Goal: Task Accomplishment & Management: Use online tool/utility

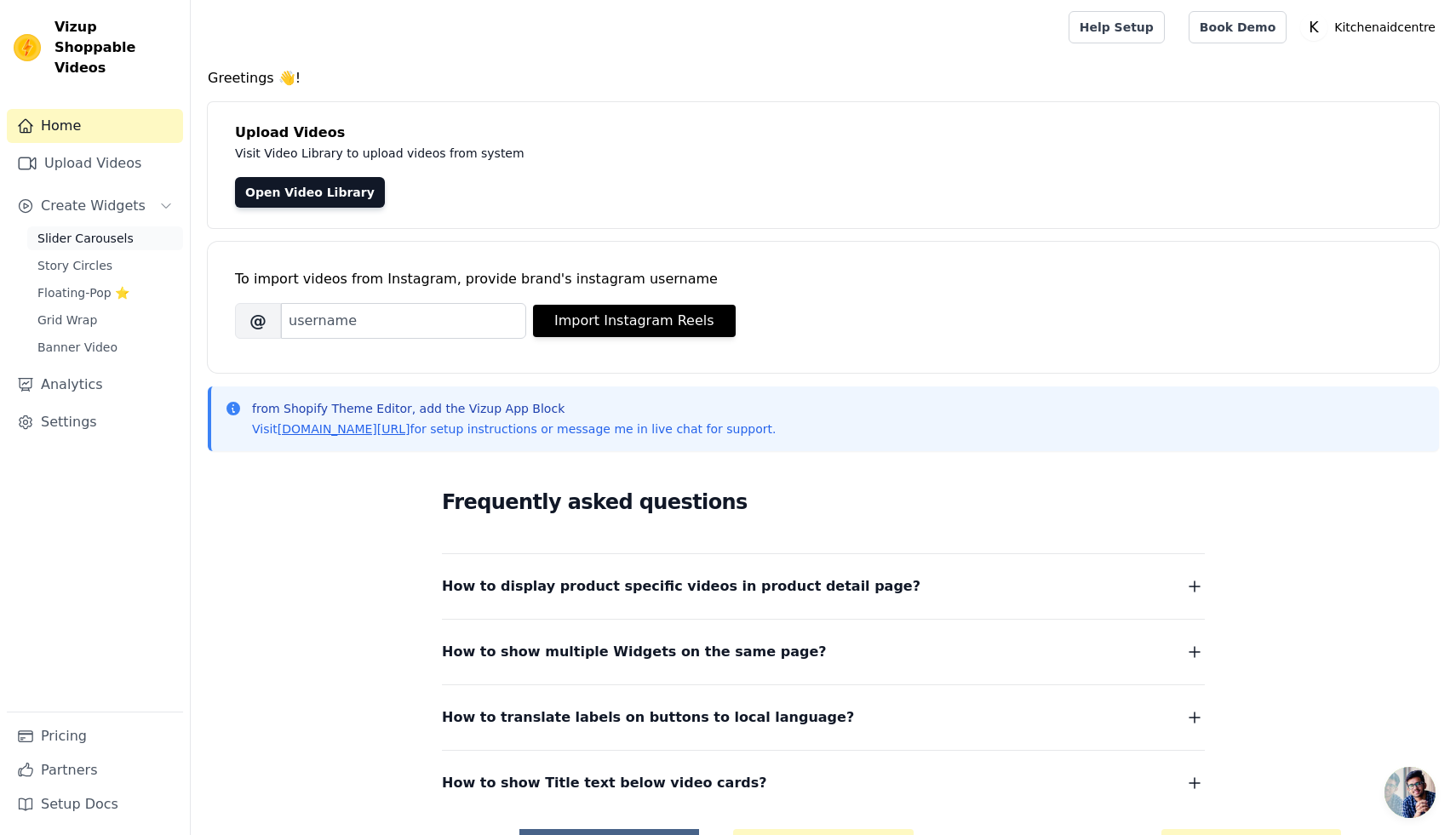
click at [112, 230] on span "Slider Carousels" at bounding box center [85, 238] width 96 height 17
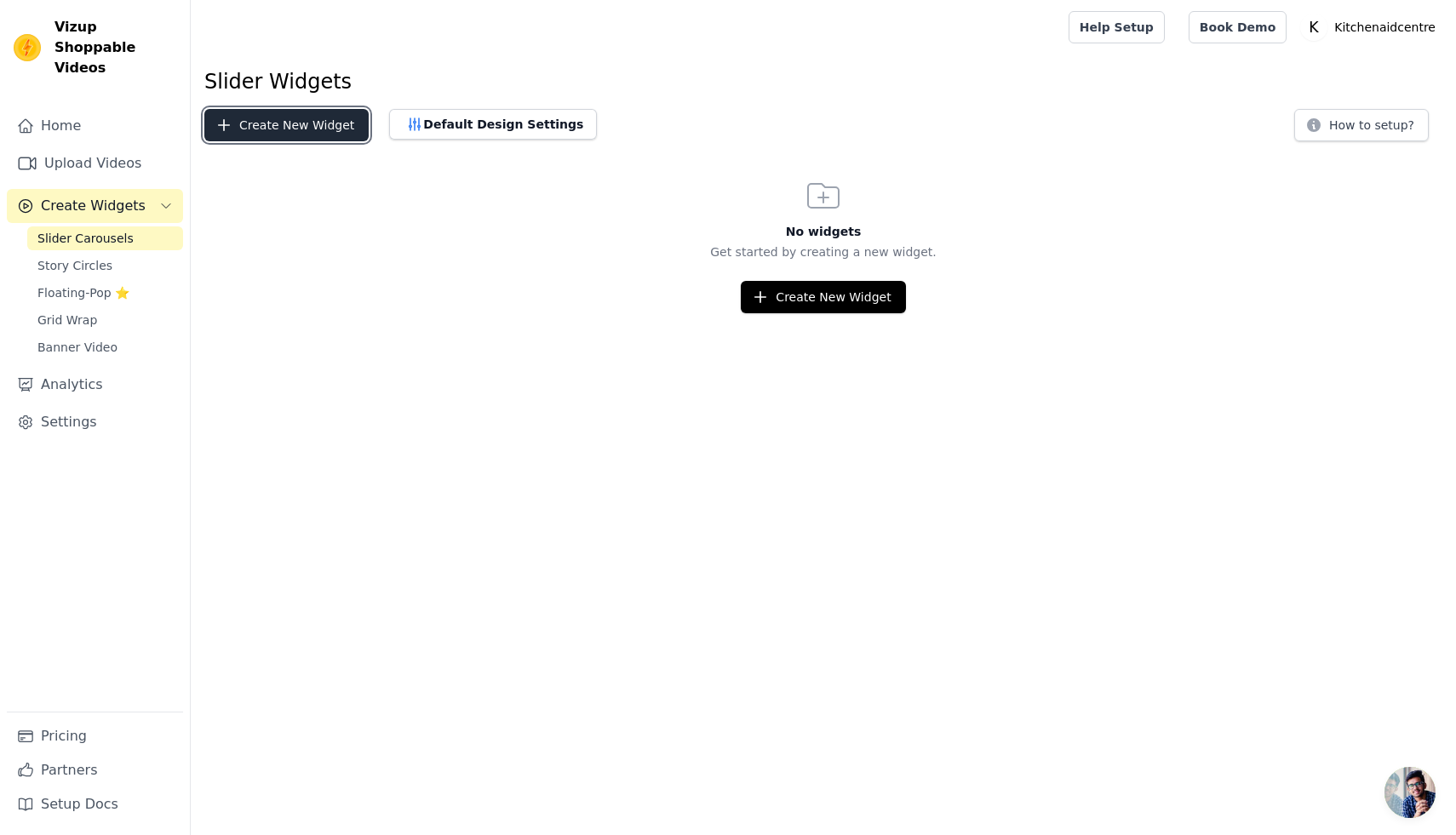
click at [307, 125] on button "Create New Widget" at bounding box center [287, 125] width 164 height 33
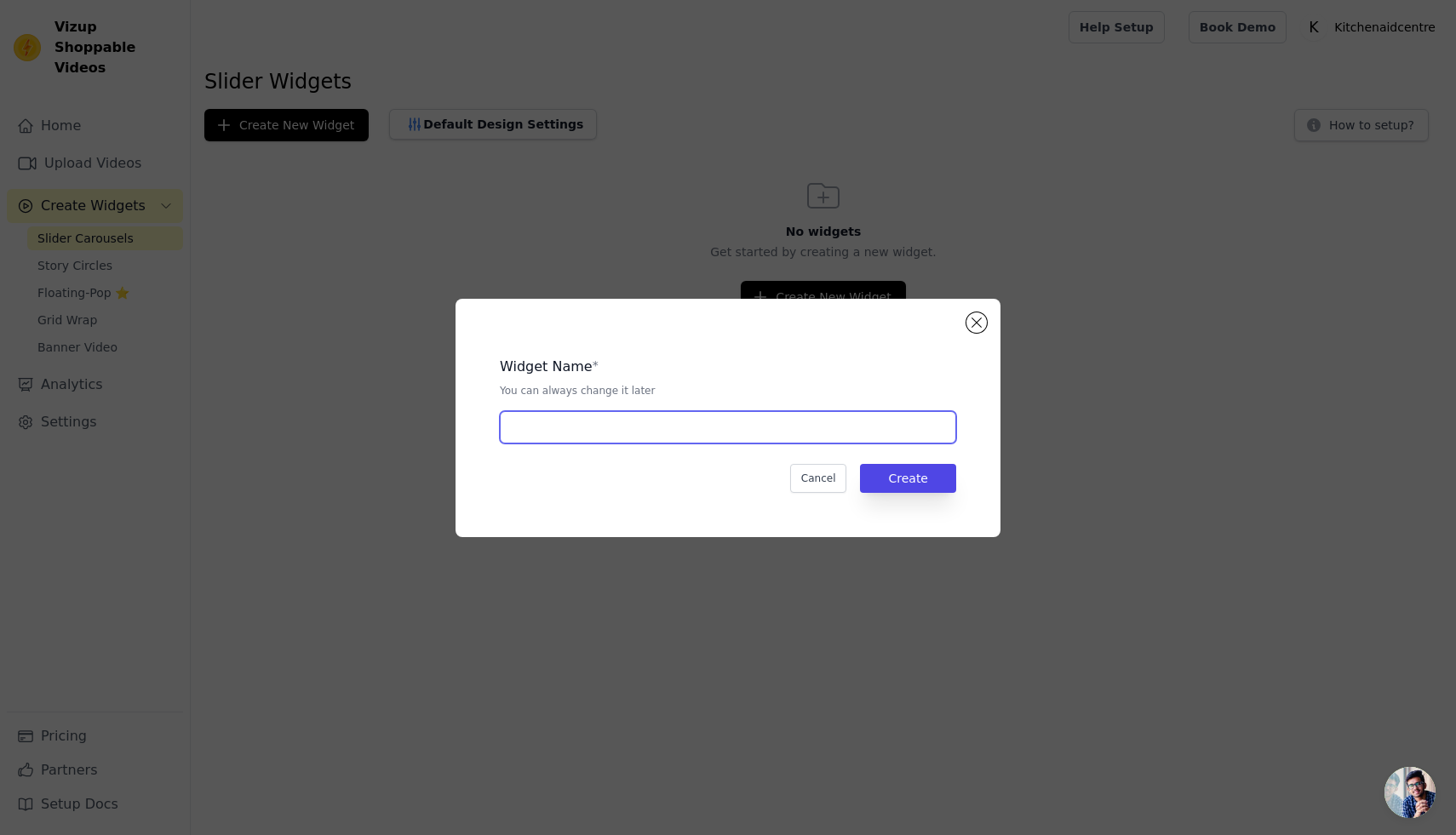
click at [637, 427] on input "text" at bounding box center [728, 427] width 456 height 33
type input "Video Carousel"
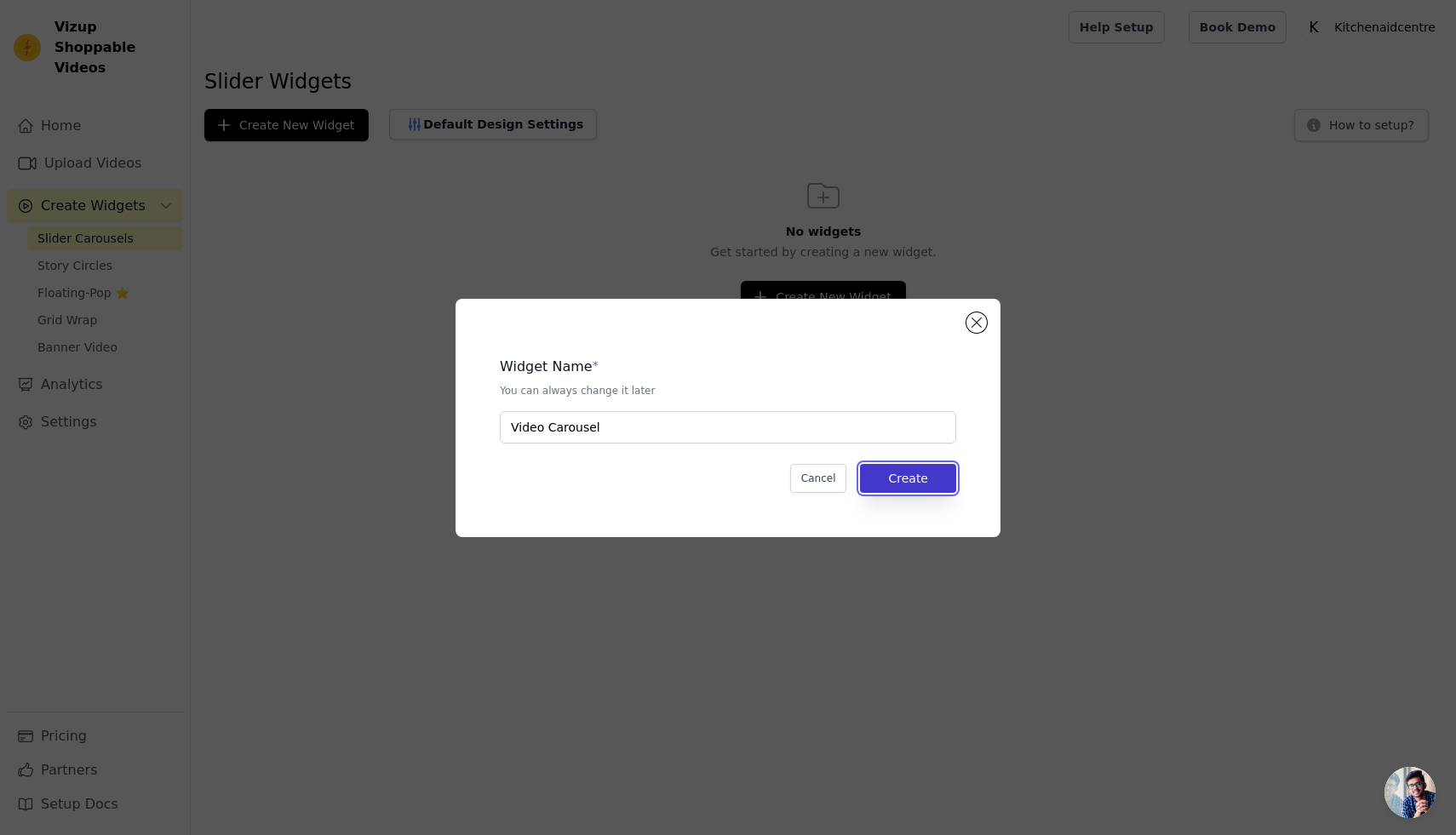
click at [929, 480] on button "Create" at bounding box center [907, 478] width 96 height 29
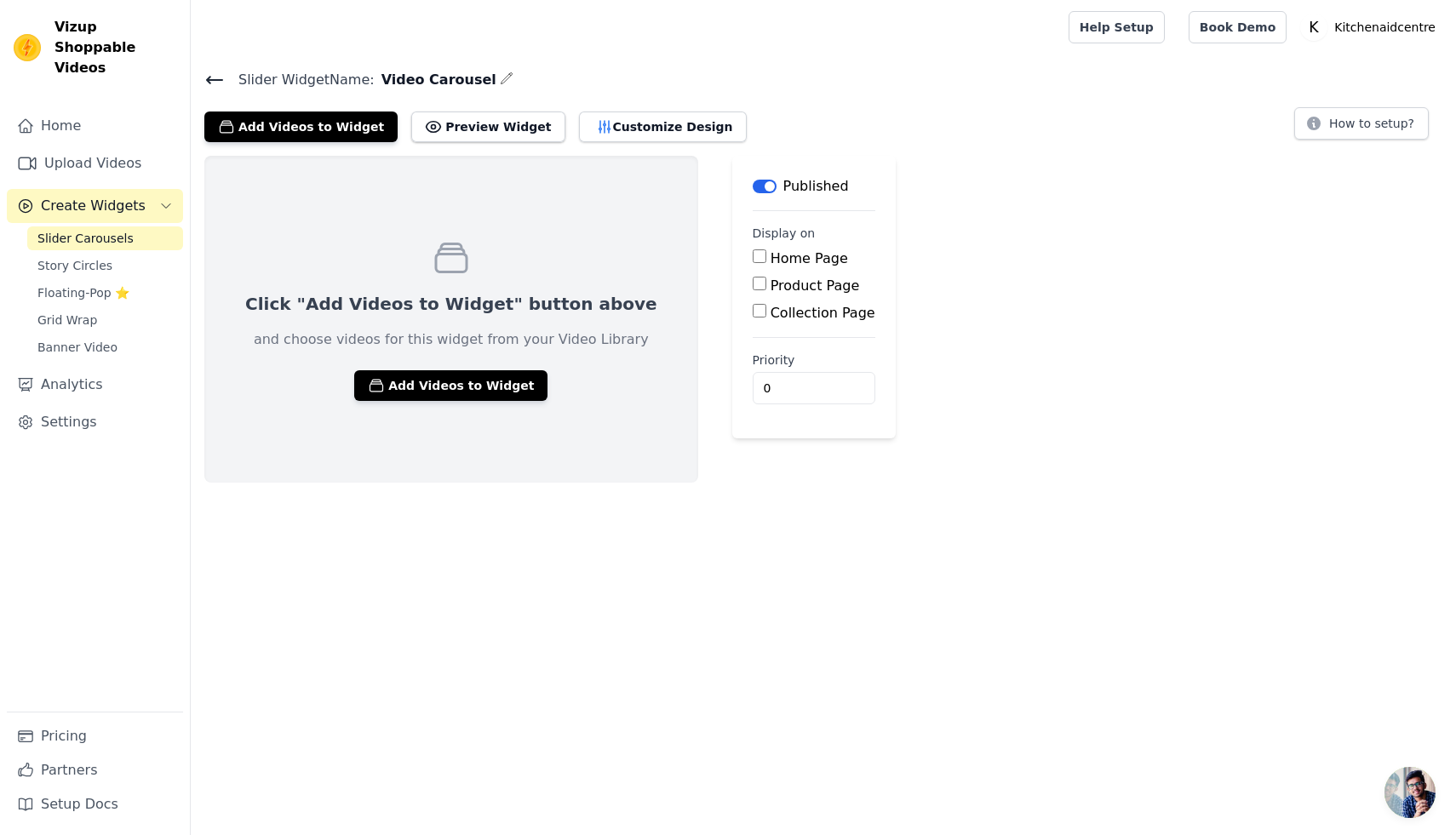
click at [753, 260] on input "Home Page" at bounding box center [760, 256] width 14 height 14
checkbox input "true"
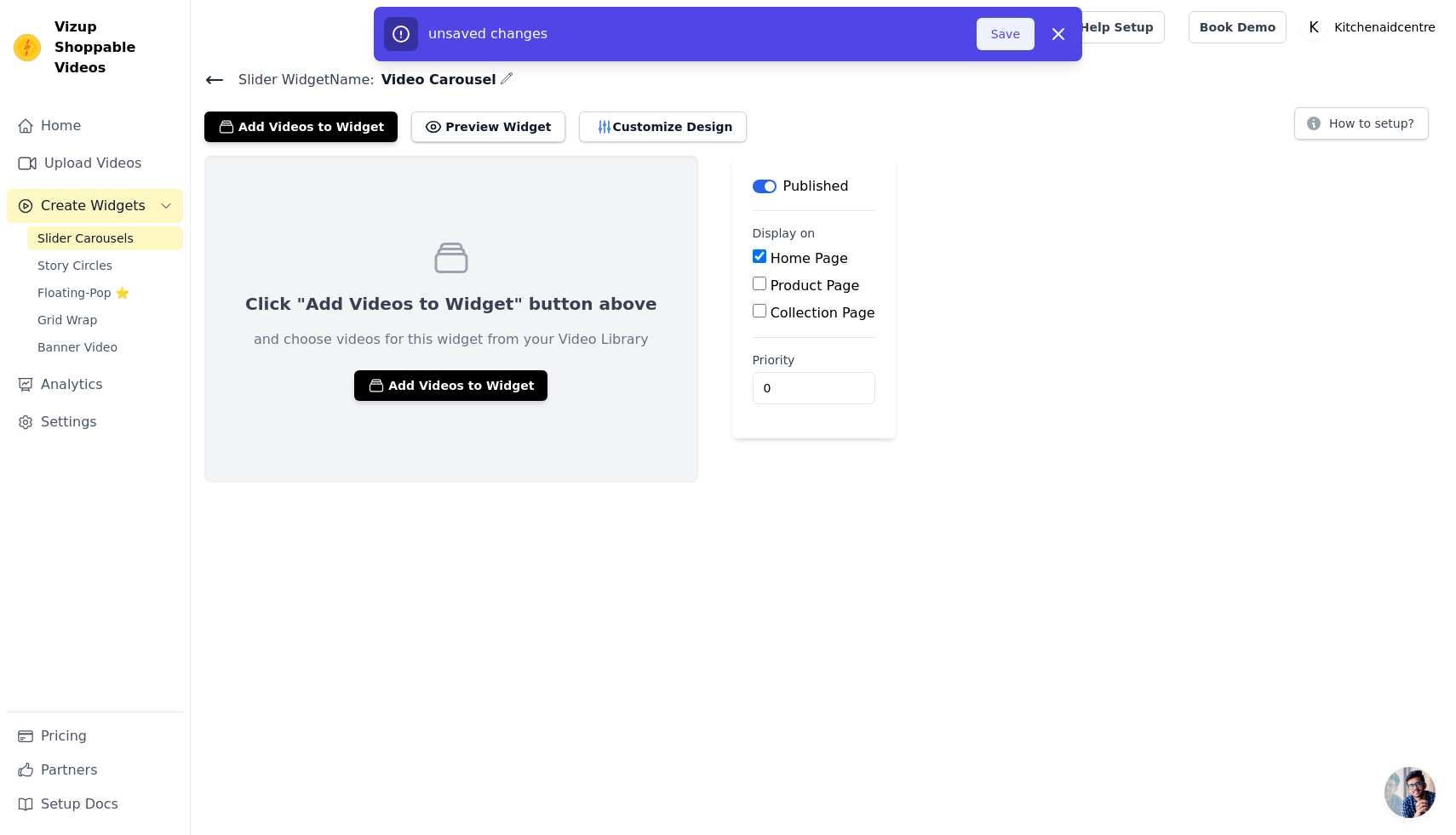
click at [1004, 26] on button "Save" at bounding box center [1005, 34] width 58 height 33
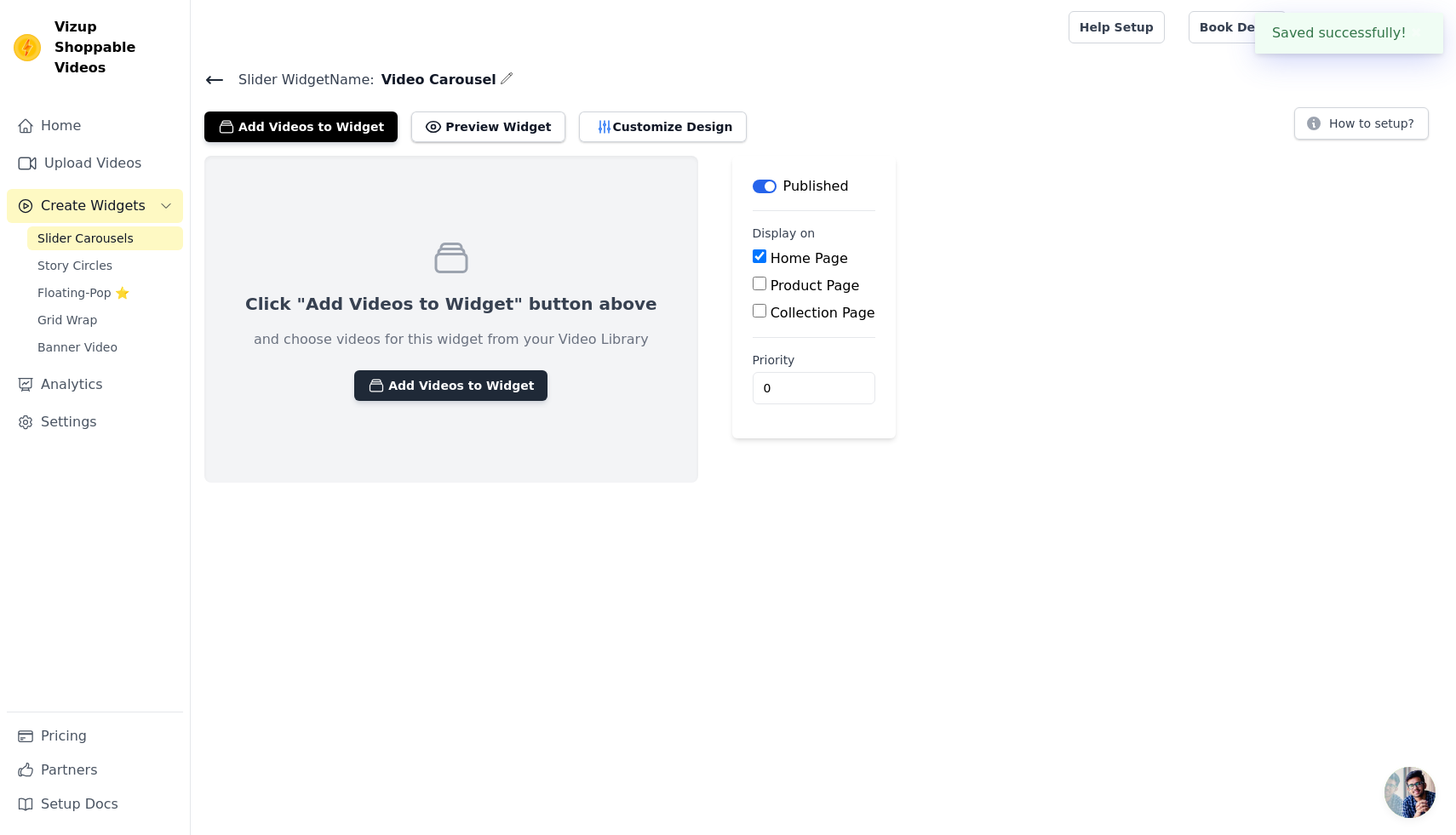
click at [440, 381] on button "Add Videos to Widget" at bounding box center [451, 385] width 193 height 31
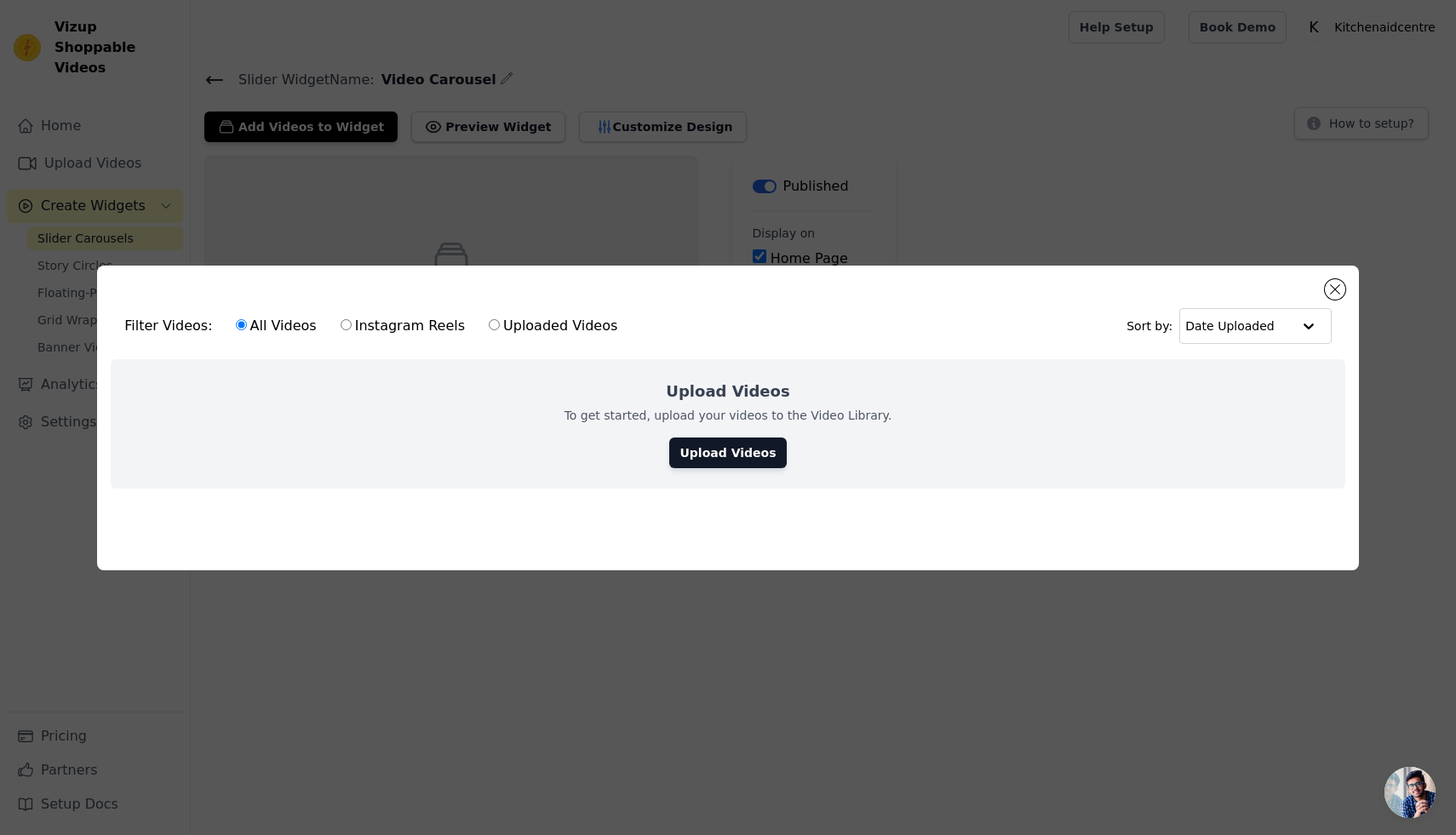
click at [489, 325] on input "Uploaded Videos" at bounding box center [495, 325] width 11 height 11
radio input "true"
click at [706, 466] on link "Upload Videos" at bounding box center [727, 452] width 117 height 31
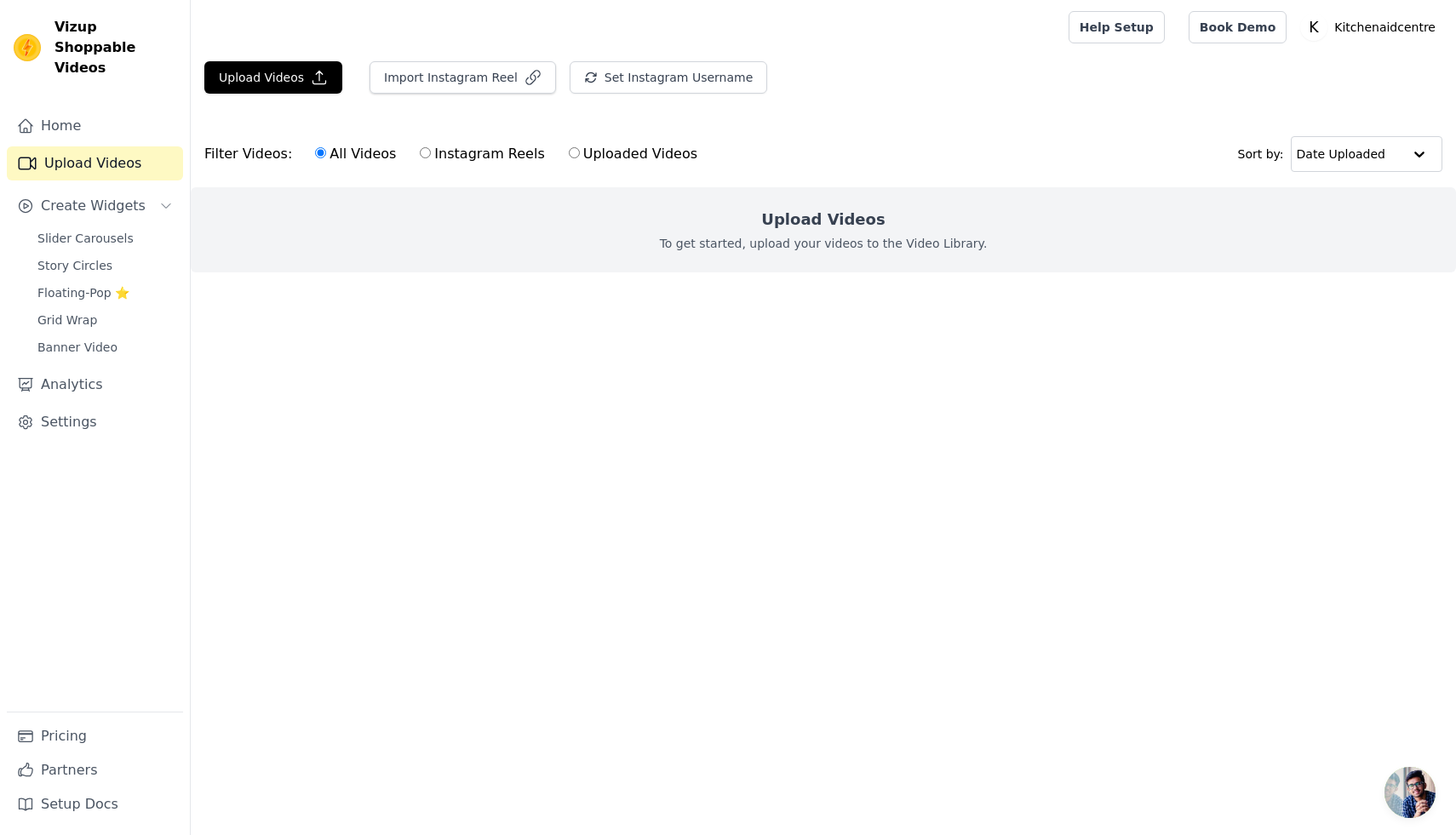
click at [568, 152] on input "Uploaded Videos" at bounding box center [574, 153] width 11 height 11
radio input "true"
click at [816, 231] on div "Upload Videos To get started, upload your videos to the Video Library." at bounding box center [823, 230] width 1266 height 85
click at [291, 63] on button "Upload Videos" at bounding box center [273, 77] width 138 height 33
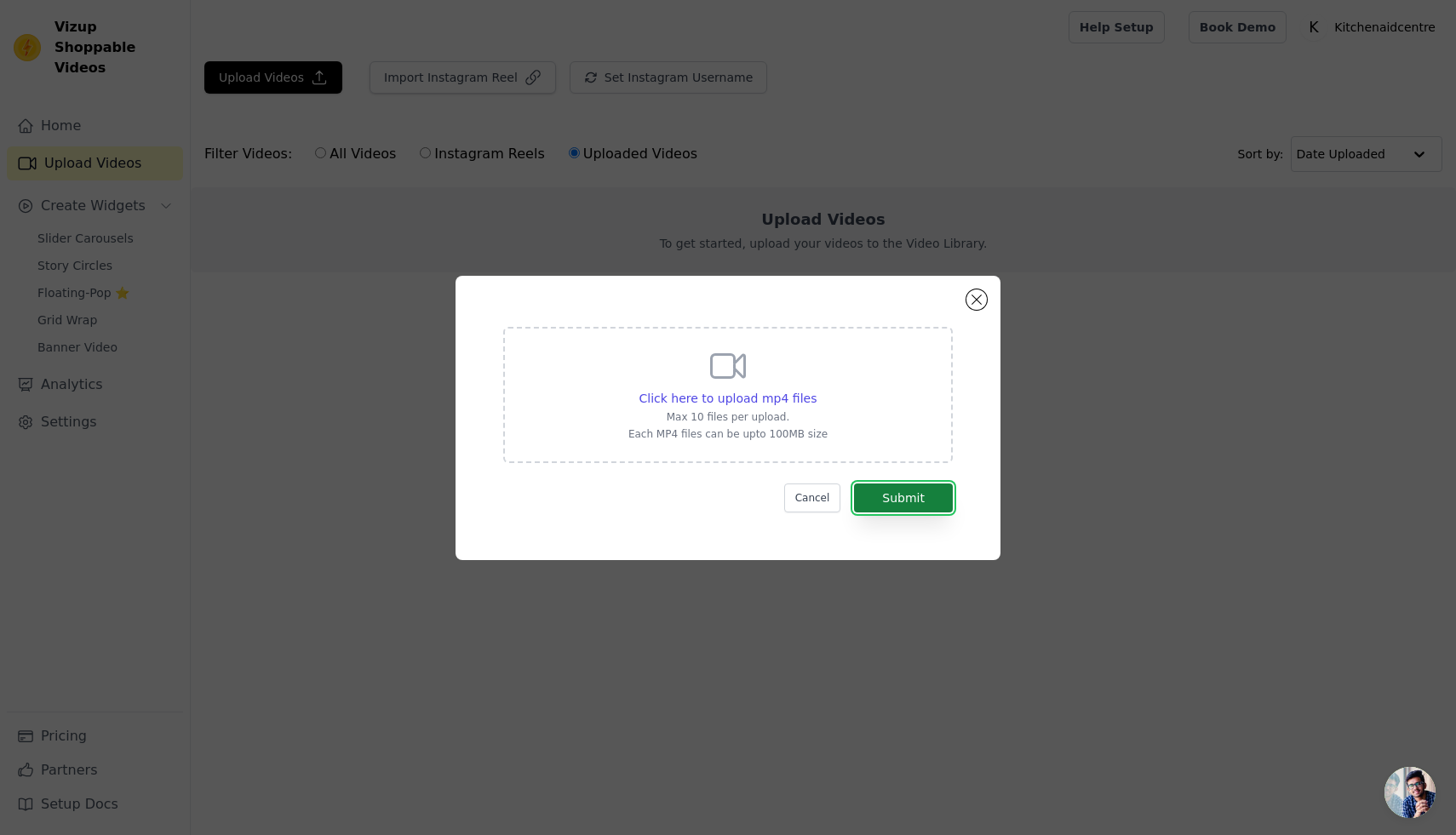
click at [899, 495] on button "Submit" at bounding box center [903, 497] width 99 height 29
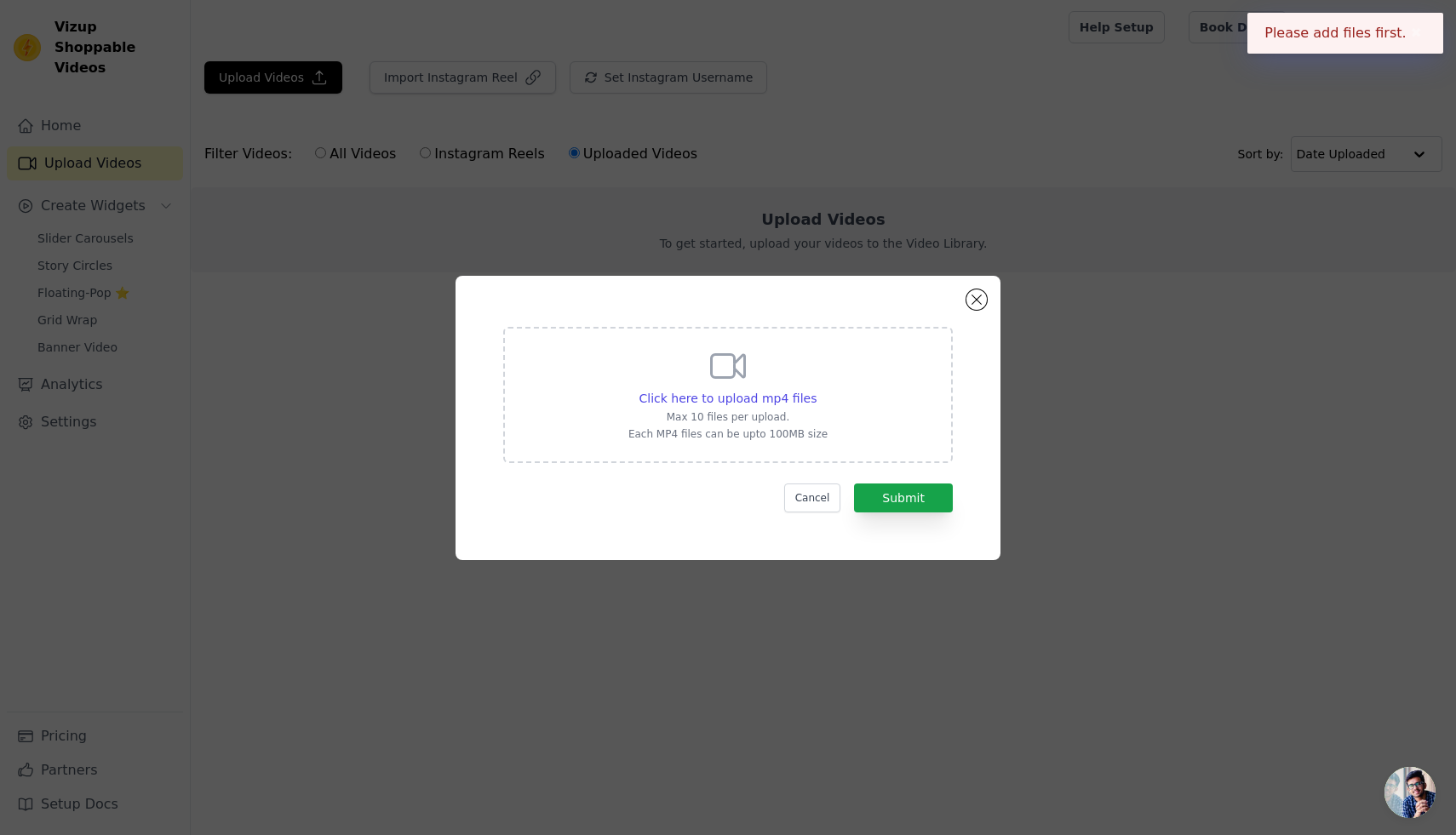
click at [714, 362] on icon at bounding box center [728, 366] width 41 height 41
click at [816, 389] on input "Click here to upload mp4 files Max 10 files per upload. Each MP4 files can be u…" at bounding box center [816, 389] width 1 height 1
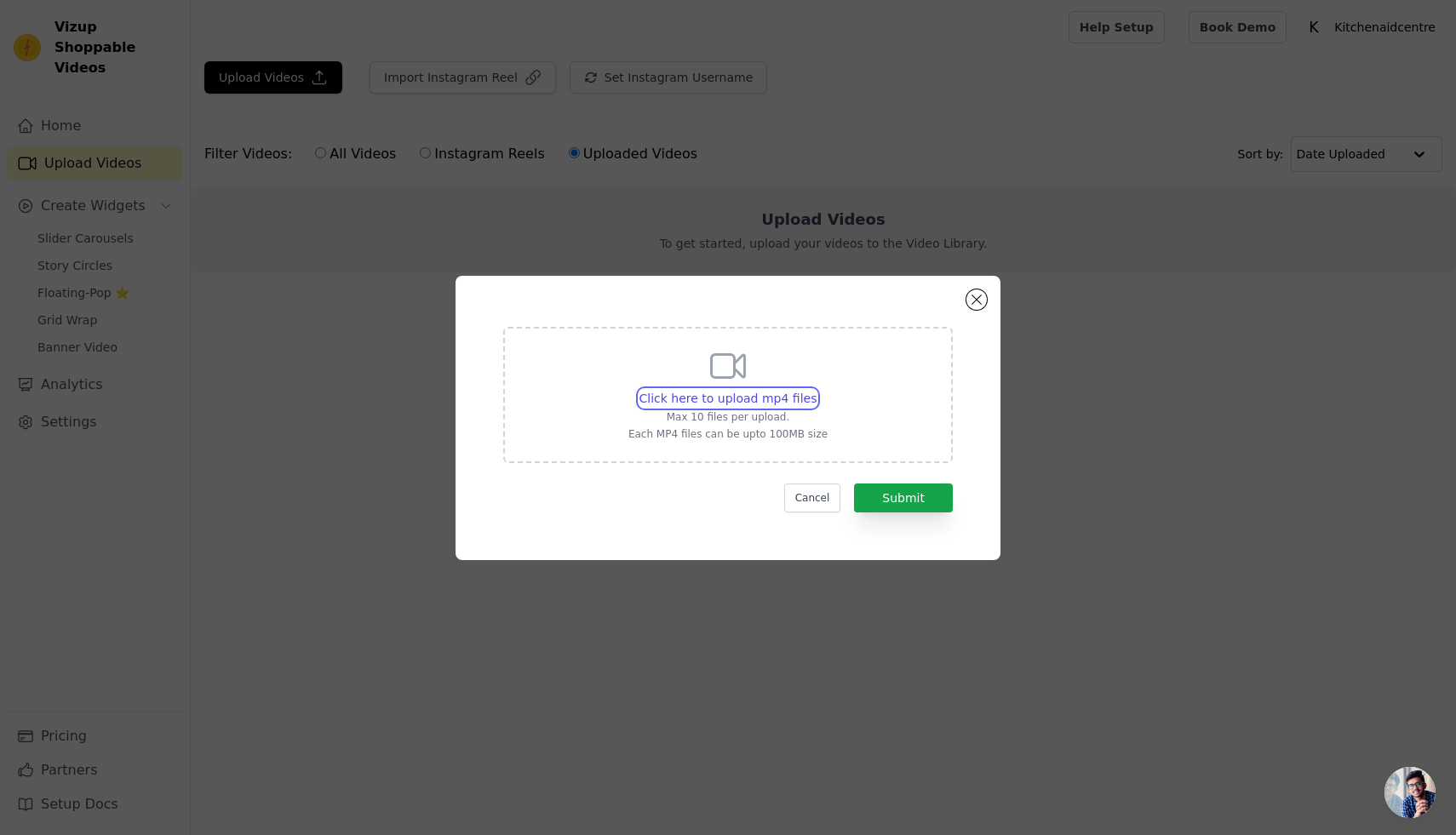
type input "C:\fakepath\For Slide No 23 (1).mp4"
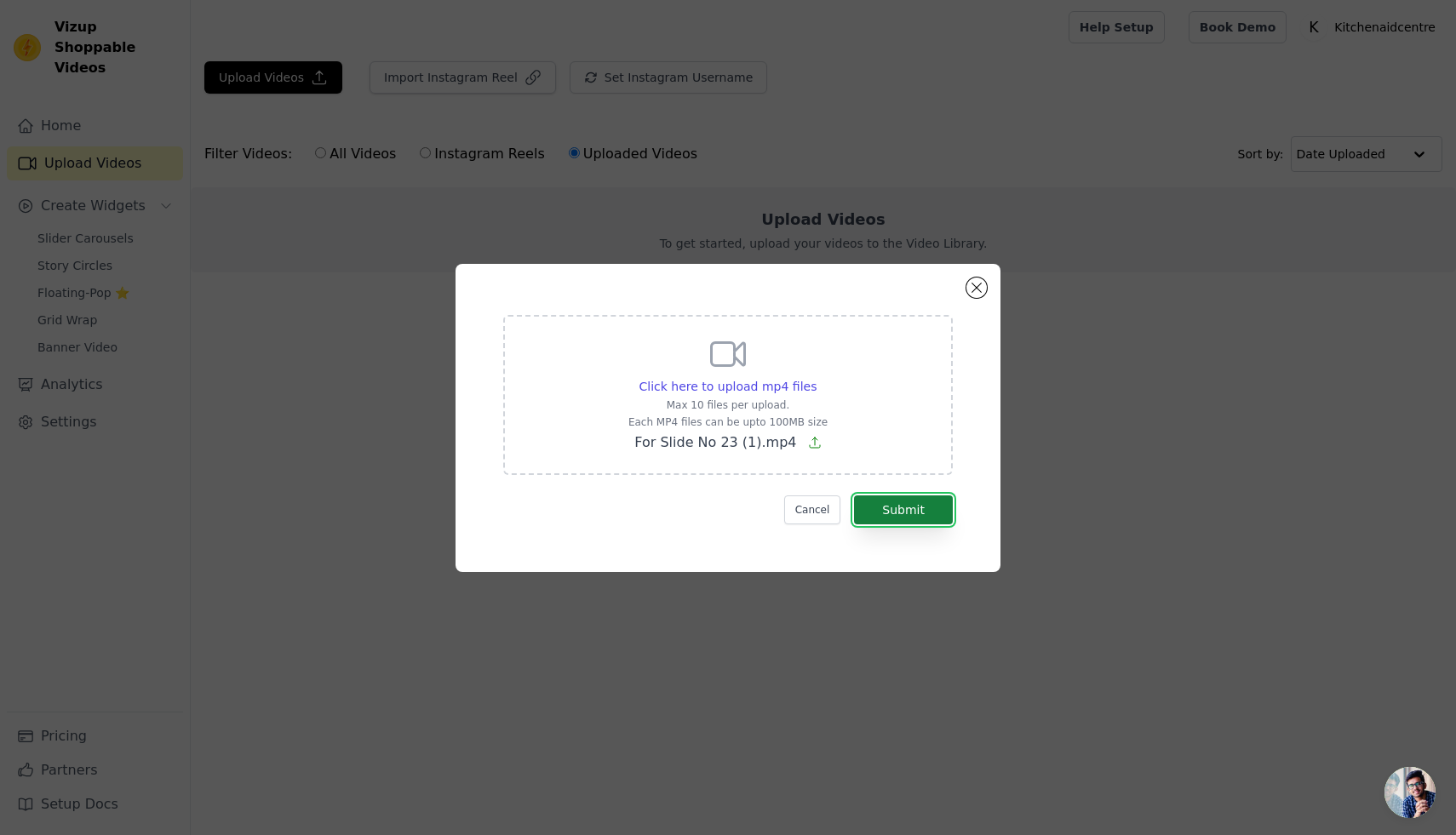
click at [909, 508] on button "Submit" at bounding box center [903, 509] width 99 height 29
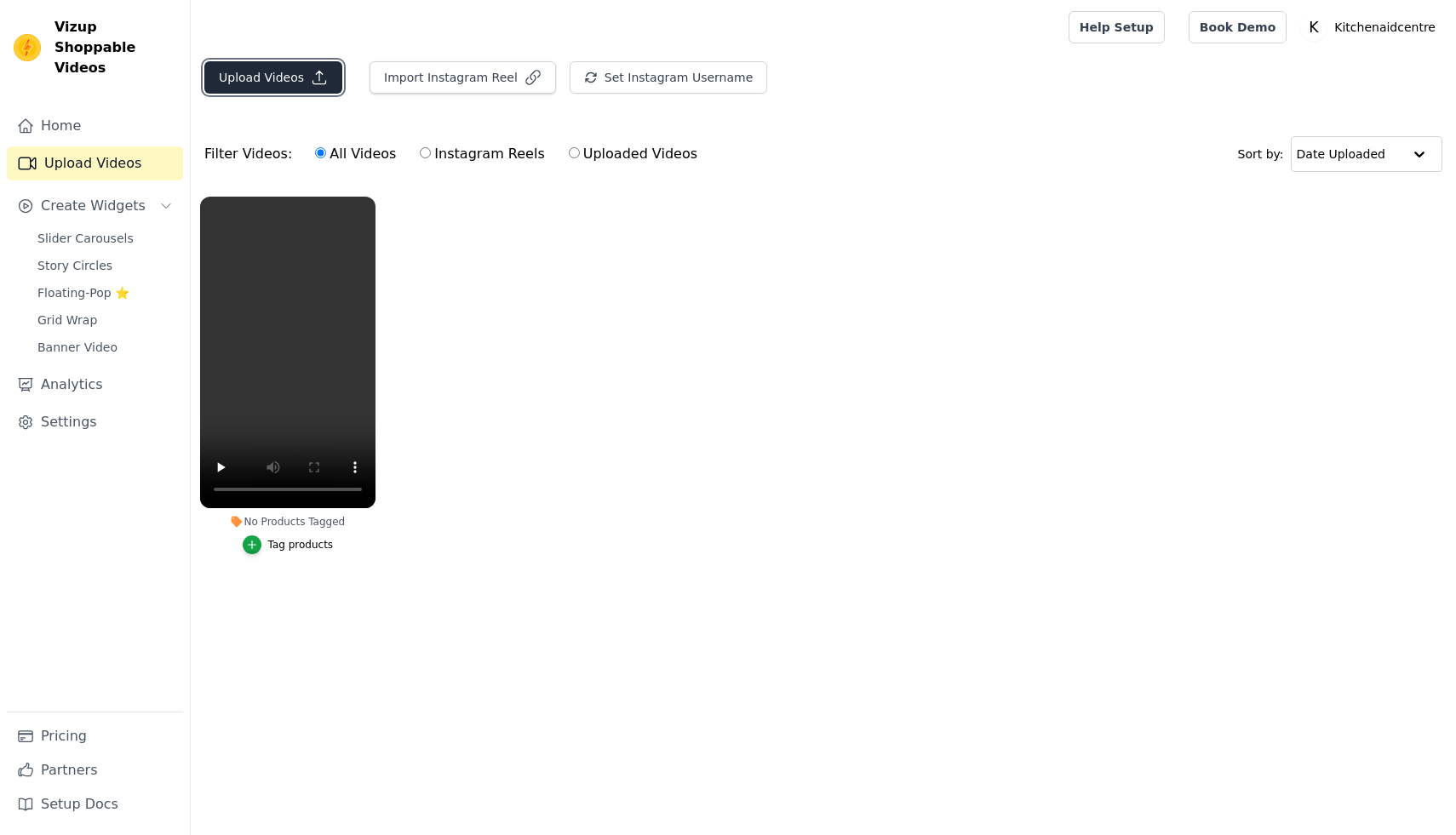
click at [301, 73] on button "Upload Videos" at bounding box center [273, 77] width 138 height 33
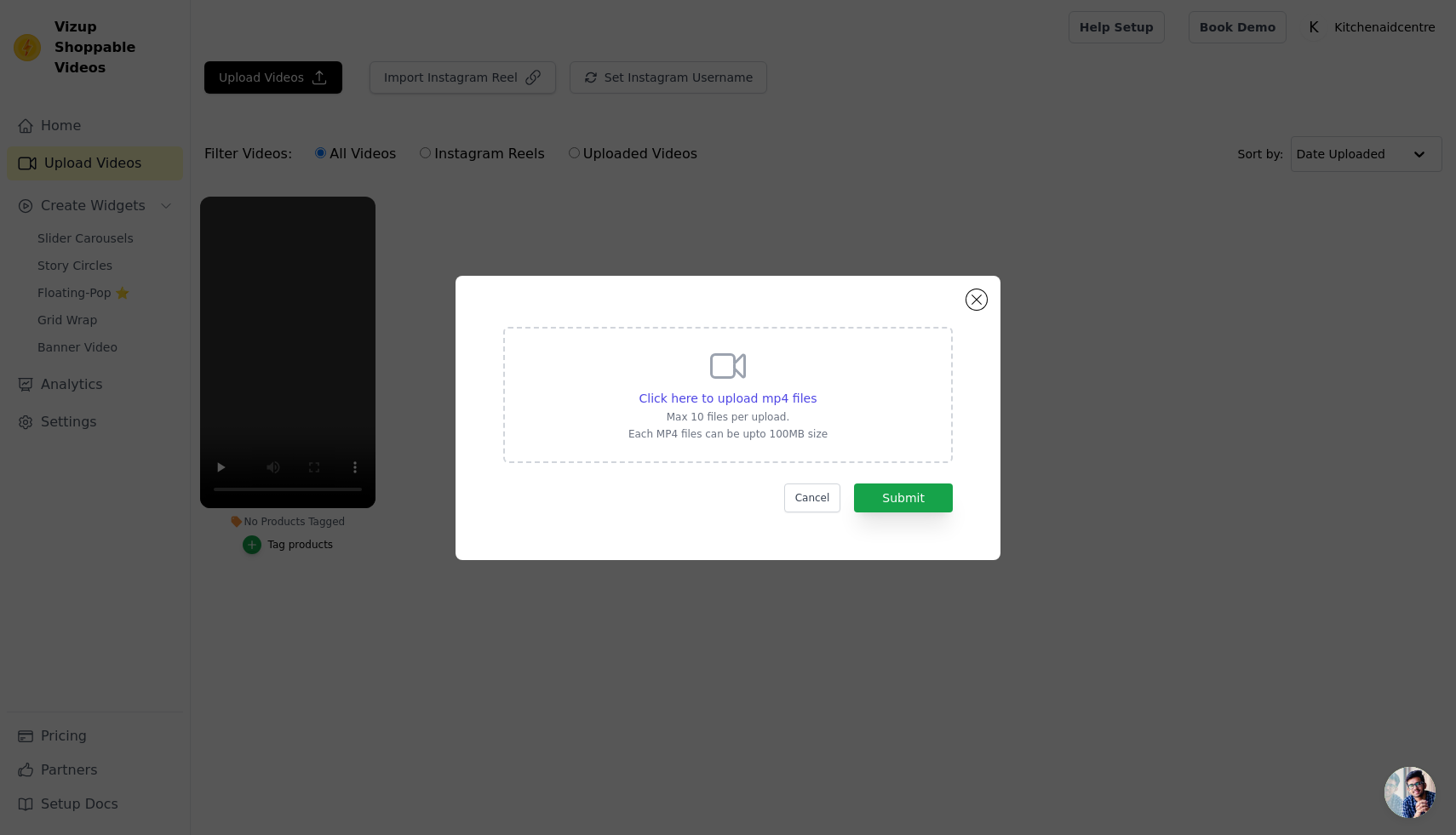
click at [763, 376] on div "Click here to upload mp4 files Max 10 files per upload. Each MP4 files can be u…" at bounding box center [727, 393] width 199 height 95
click at [816, 389] on input "Click here to upload mp4 files Max 10 files per upload. Each MP4 files can be u…" at bounding box center [816, 389] width 1 height 1
type input "C:\fakepath\For Slide No 23.mp4"
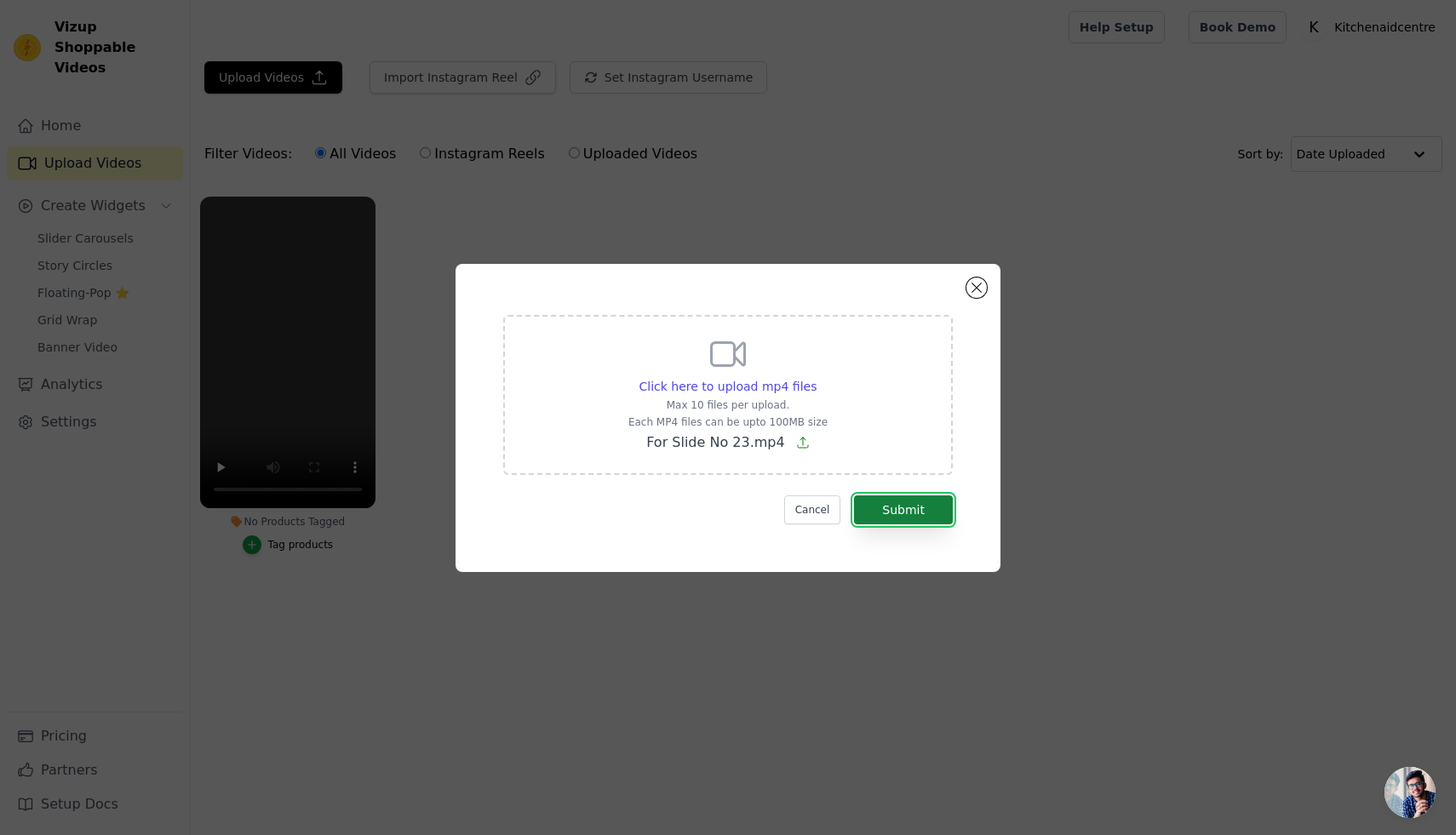
click at [938, 510] on button "Submit" at bounding box center [903, 509] width 99 height 29
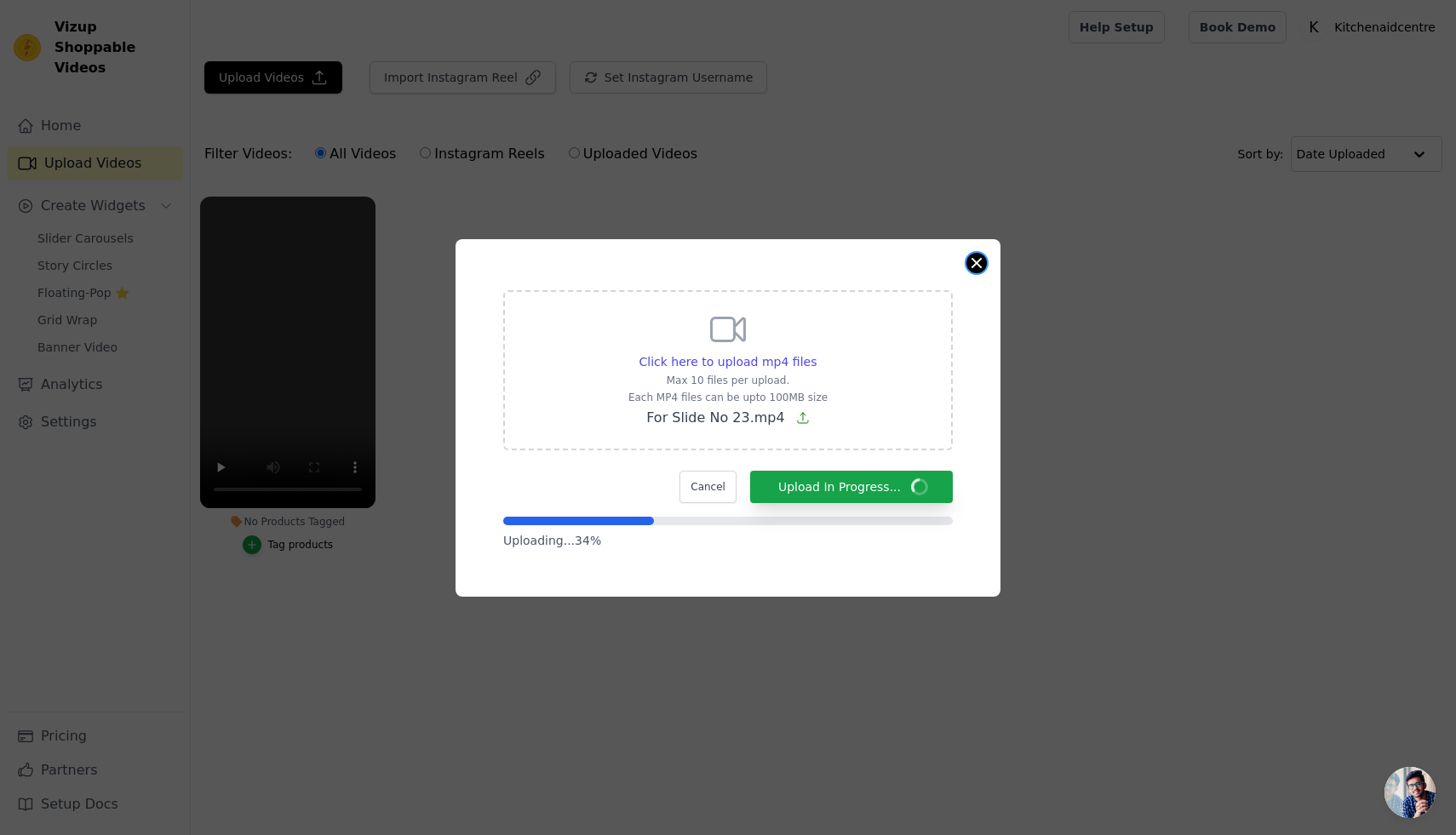
click at [980, 266] on button "Close modal" at bounding box center [977, 263] width 21 height 21
